Goal: Answer question/provide support

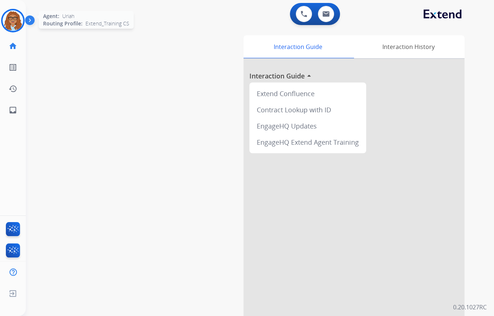
click at [12, 26] on img at bounding box center [13, 20] width 21 height 21
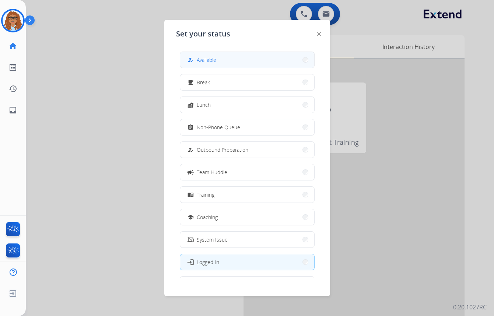
click at [231, 61] on button "how_to_reg Available" at bounding box center [247, 60] width 134 height 16
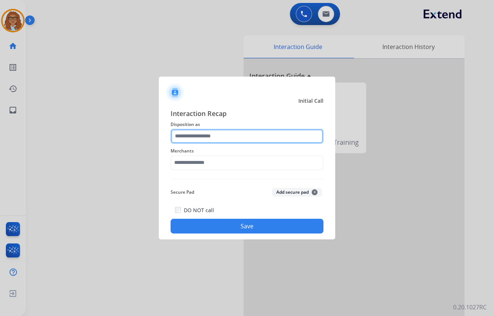
click at [225, 132] on input "text" at bounding box center [247, 136] width 153 height 15
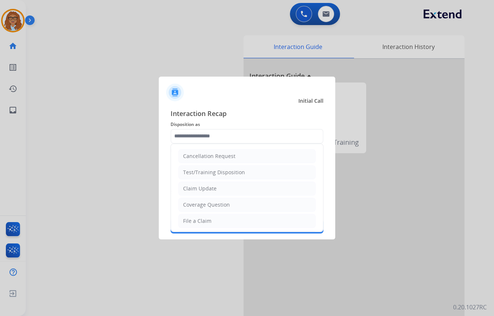
drag, startPoint x: 199, startPoint y: 205, endPoint x: 201, endPoint y: 188, distance: 16.7
click at [198, 203] on div "Coverage Question" at bounding box center [206, 204] width 47 height 7
type input "**********"
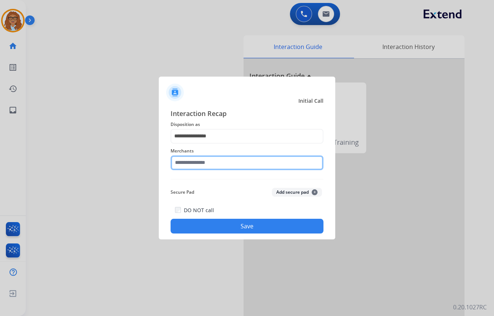
click at [211, 164] on input "text" at bounding box center [247, 163] width 153 height 15
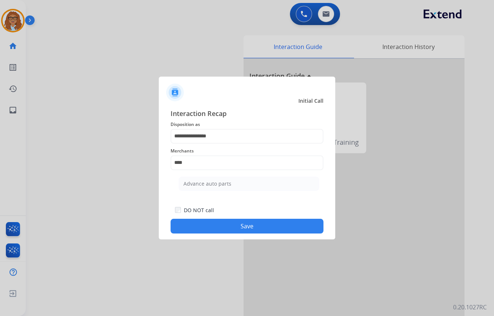
click at [192, 180] on li "Advance auto parts" at bounding box center [249, 184] width 140 height 14
type input "**********"
click at [212, 230] on button "Save" at bounding box center [247, 226] width 153 height 15
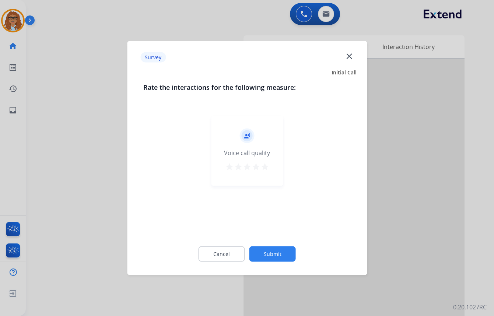
click at [351, 54] on mat-icon "close" at bounding box center [350, 56] width 10 height 10
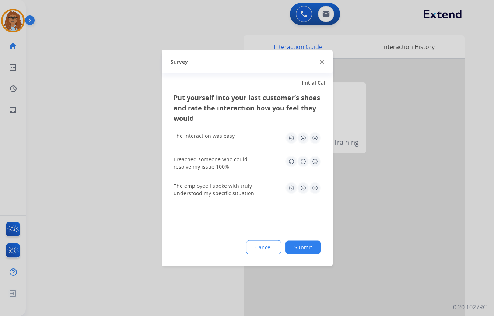
click at [322, 62] on img at bounding box center [322, 62] width 4 height 4
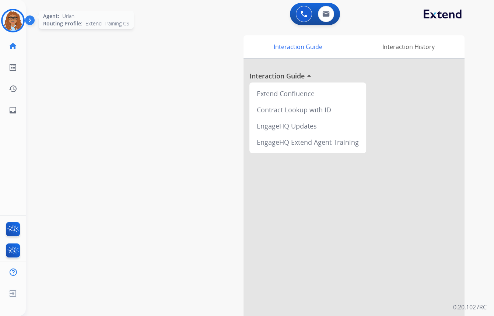
click at [13, 22] on img at bounding box center [13, 20] width 21 height 21
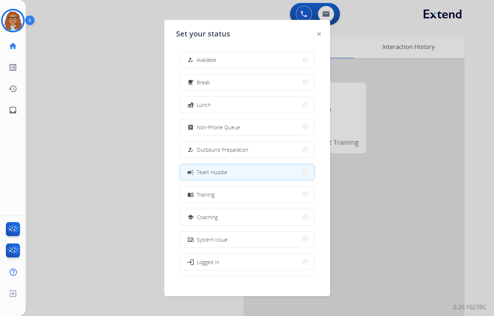
click at [206, 172] on span "Team Huddle" at bounding box center [212, 172] width 31 height 8
